Goal: Information Seeking & Learning: Check status

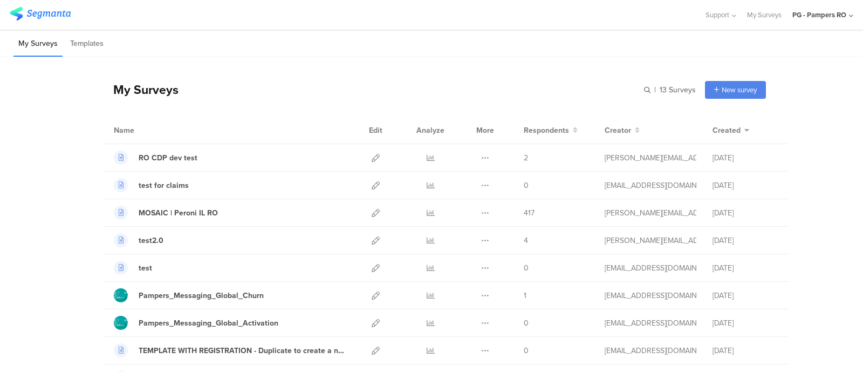
click at [799, 12] on div "PG - Pampers RO" at bounding box center [820, 15] width 54 height 10
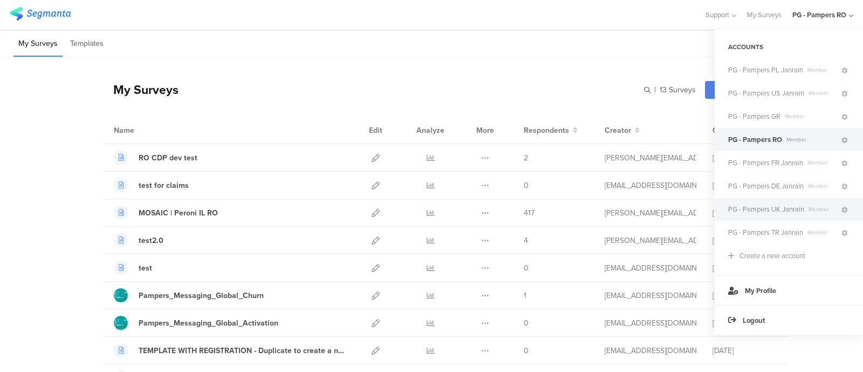
click at [757, 208] on span "PG - Pampers UK Janrain" at bounding box center [767, 209] width 76 height 10
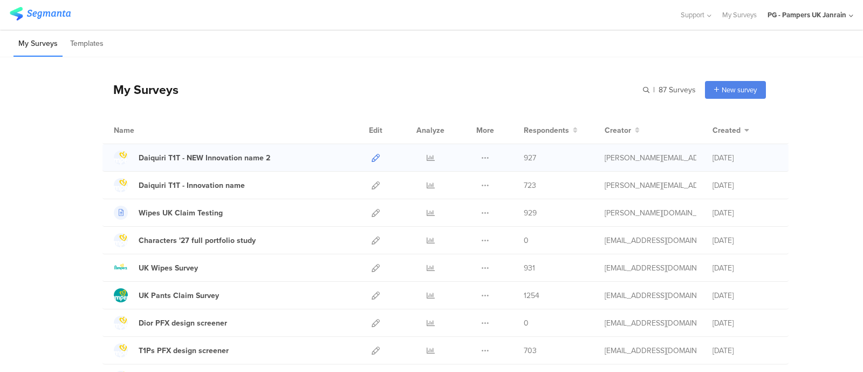
click at [372, 157] on icon at bounding box center [376, 158] width 8 height 8
click at [373, 184] on icon at bounding box center [376, 185] width 8 height 8
click at [427, 160] on icon at bounding box center [431, 158] width 8 height 8
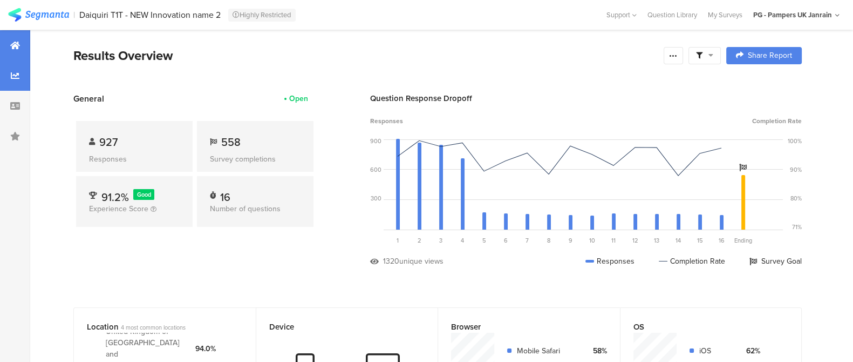
click at [26, 82] on div at bounding box center [15, 75] width 30 height 30
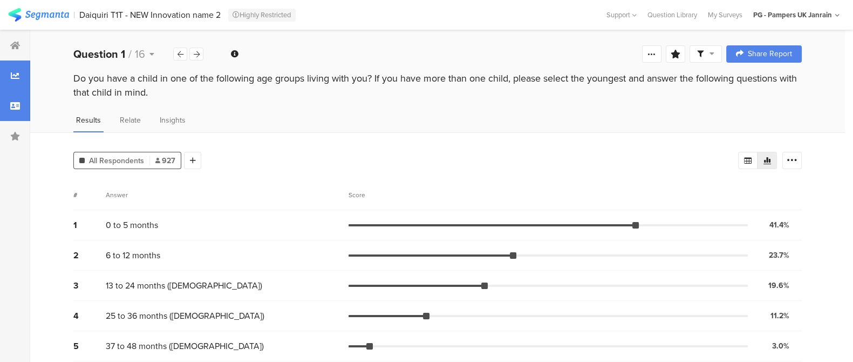
click at [8, 104] on div at bounding box center [15, 106] width 30 height 30
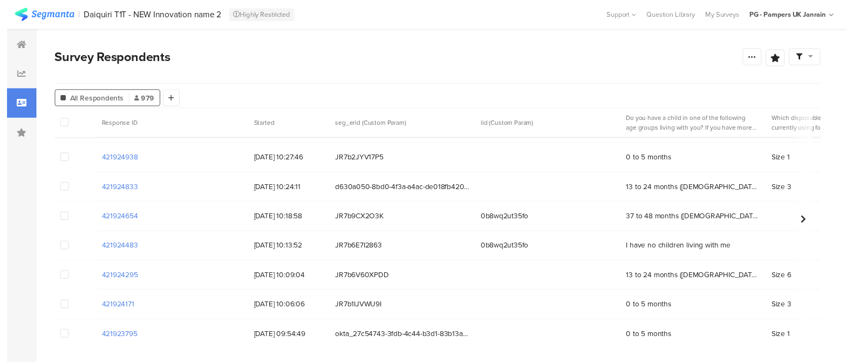
scroll to position [2291, 0]
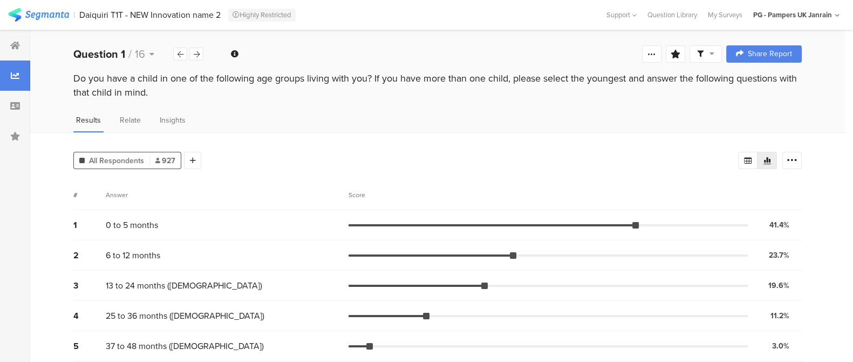
scroll to position [38, 0]
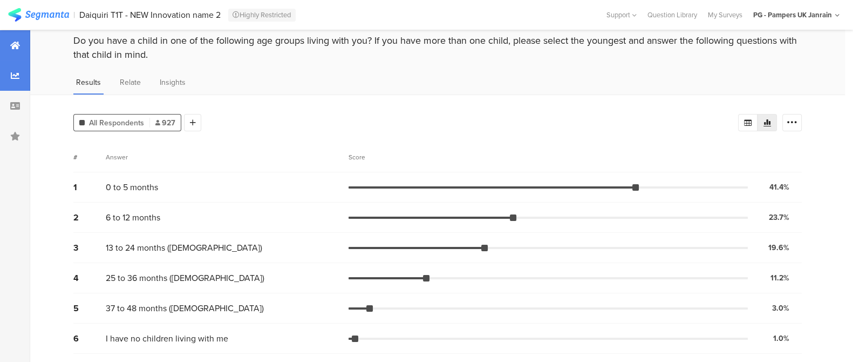
click at [17, 47] on icon at bounding box center [15, 45] width 10 height 9
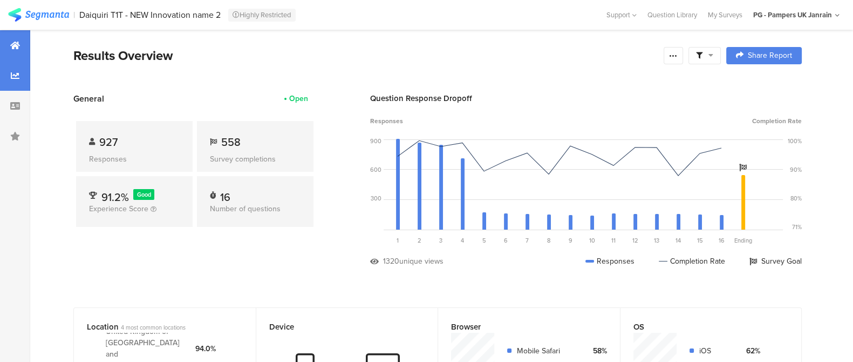
click at [13, 82] on div at bounding box center [15, 75] width 30 height 30
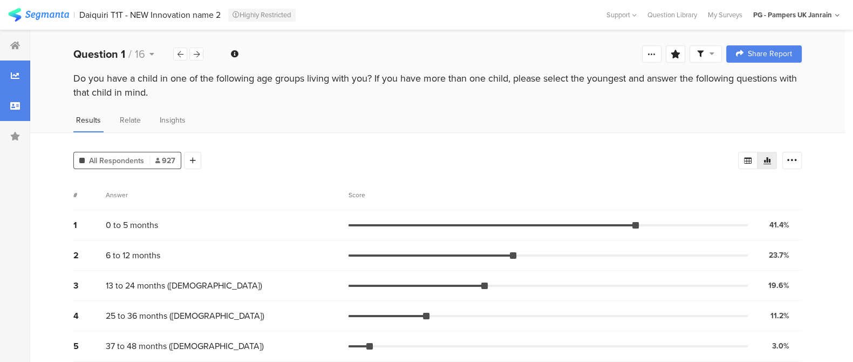
click at [13, 97] on div at bounding box center [15, 106] width 30 height 30
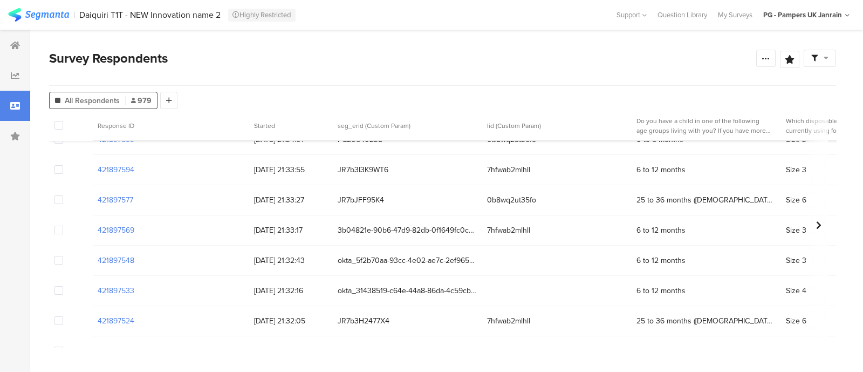
scroll to position [9785, 0]
